Goal: Task Accomplishment & Management: Complete application form

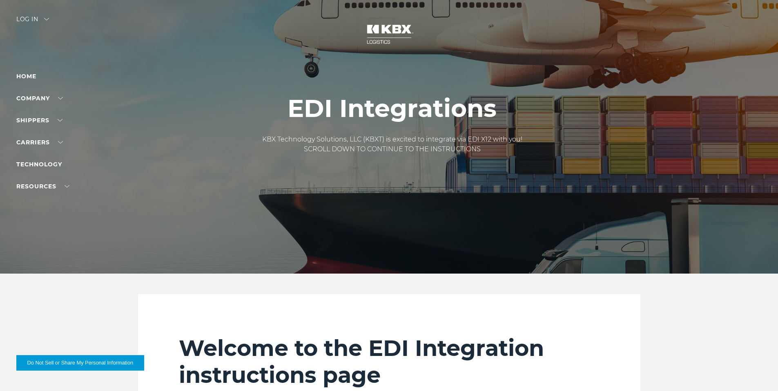
scroll to position [82, 0]
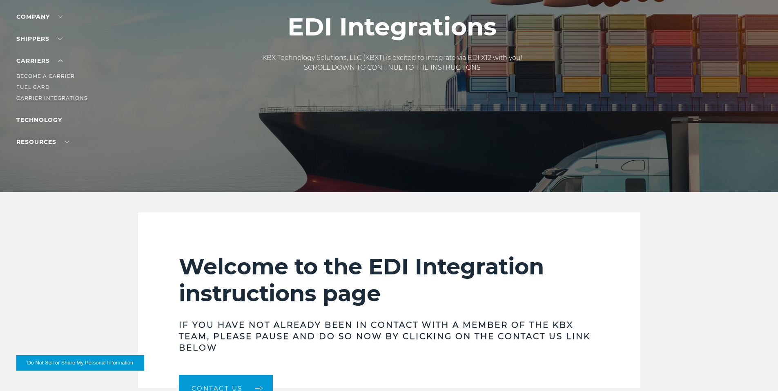
click at [42, 98] on link "Carrier Integrations" at bounding box center [51, 98] width 71 height 6
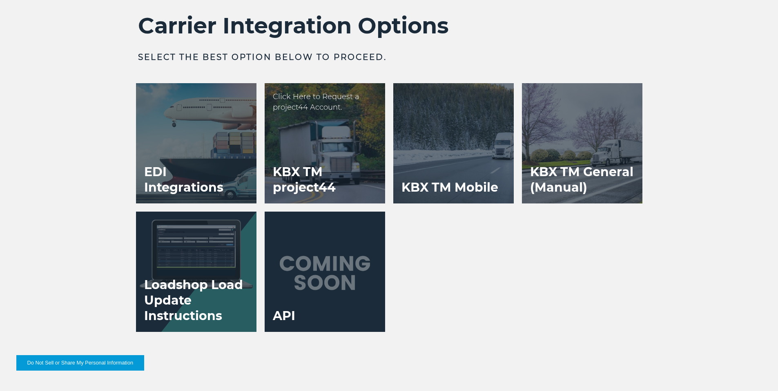
scroll to position [1633, 0]
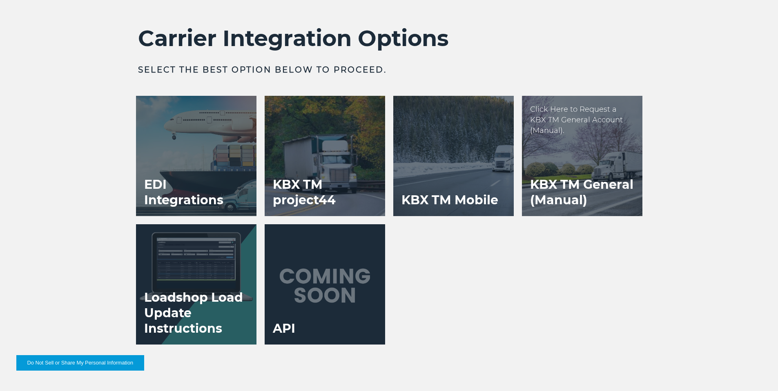
click at [543, 165] on div at bounding box center [582, 156] width 120 height 120
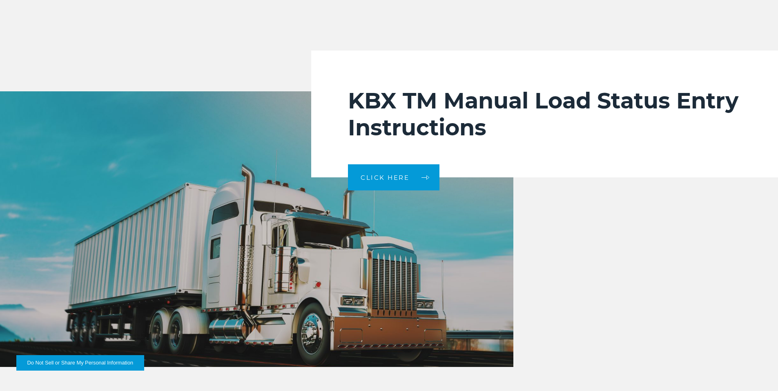
scroll to position [1714, 0]
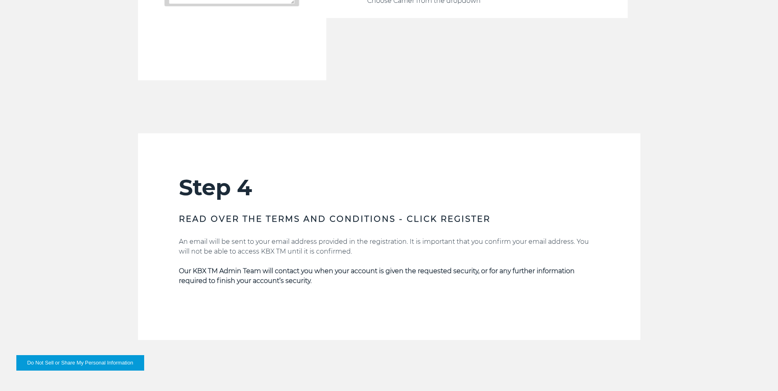
scroll to position [1388, 0]
